Goal: Transaction & Acquisition: Purchase product/service

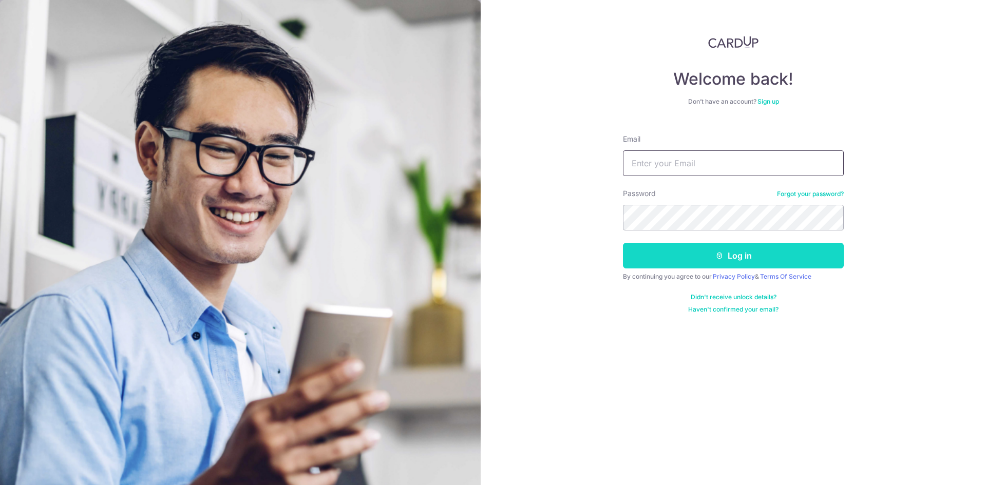
type input "[EMAIL_ADDRESS][DOMAIN_NAME]"
click at [703, 260] on button "Log in" at bounding box center [733, 256] width 221 height 26
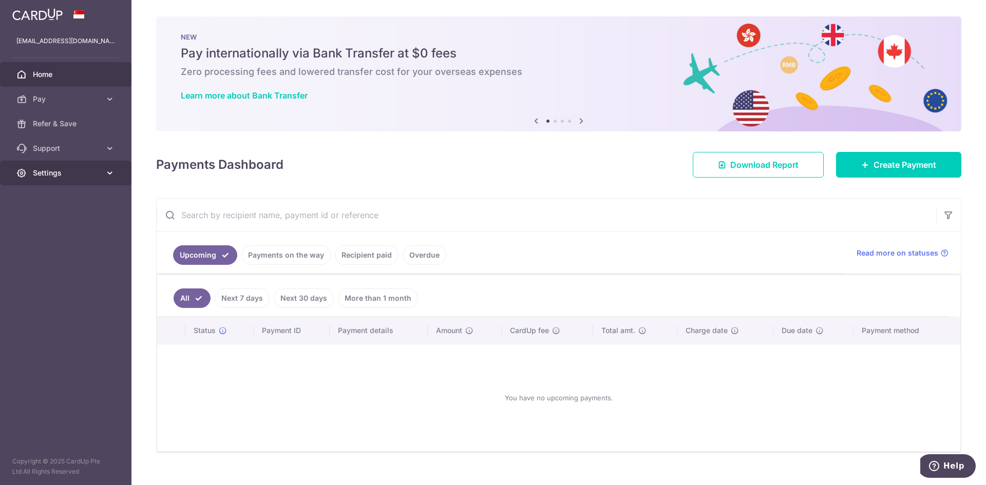
click at [99, 169] on span "Settings" at bounding box center [67, 173] width 68 height 10
click at [929, 171] on span "Create Payment" at bounding box center [905, 165] width 63 height 12
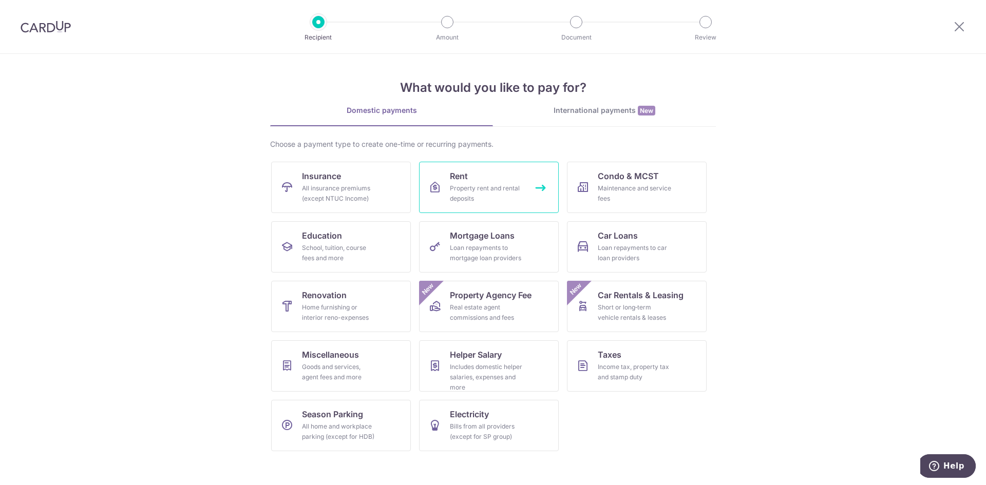
click at [516, 203] on div "Property rent and rental deposits" at bounding box center [487, 193] width 74 height 21
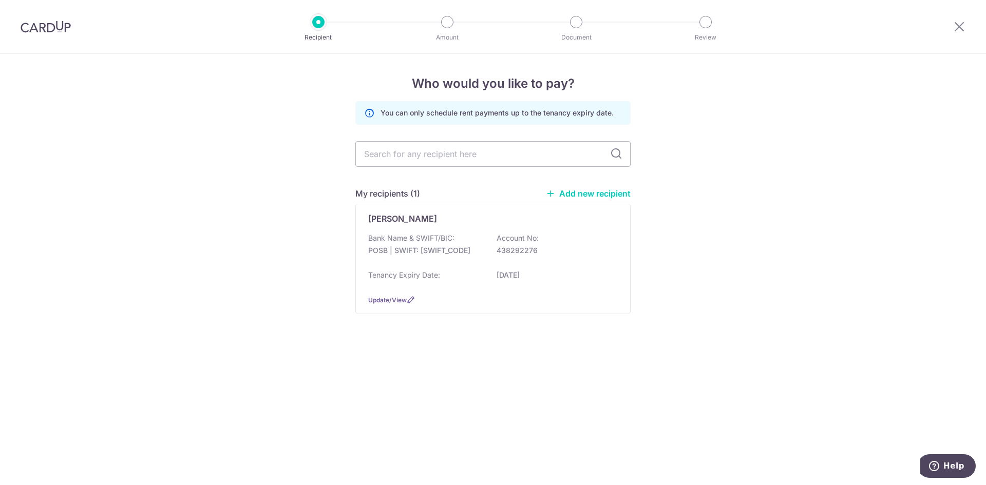
click at [576, 194] on link "Add new recipient" at bounding box center [588, 193] width 85 height 10
